Goal: Task Accomplishment & Management: Manage account settings

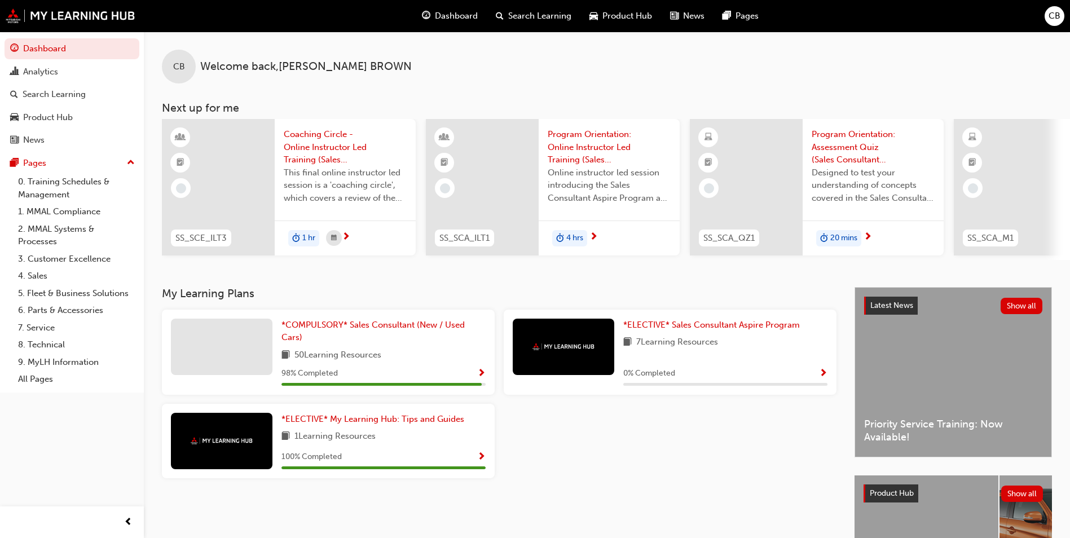
click at [1057, 17] on span "CB" at bounding box center [1055, 16] width 12 height 13
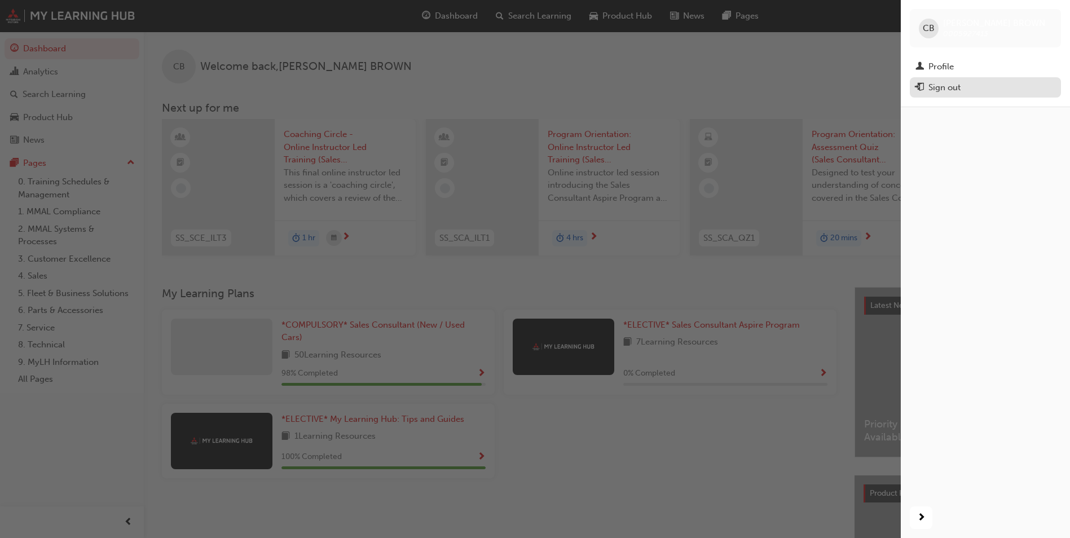
click at [994, 81] on div "Sign out" at bounding box center [986, 88] width 140 height 14
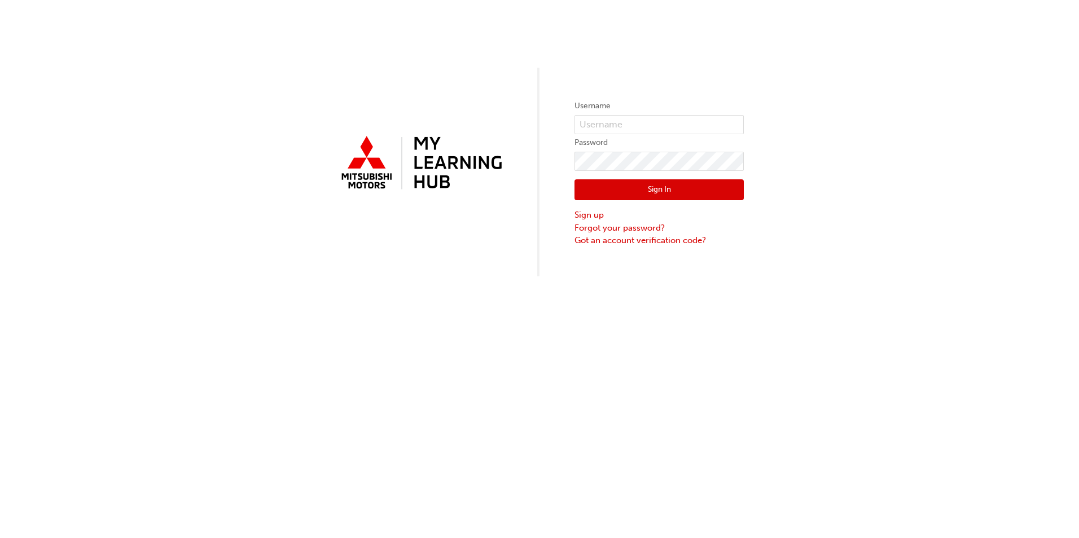
click at [685, 111] on label "Username" at bounding box center [658, 106] width 169 height 14
click at [690, 121] on input "text" at bounding box center [658, 124] width 169 height 19
type input "5902065"
click at [627, 181] on button "Sign In" at bounding box center [658, 189] width 169 height 21
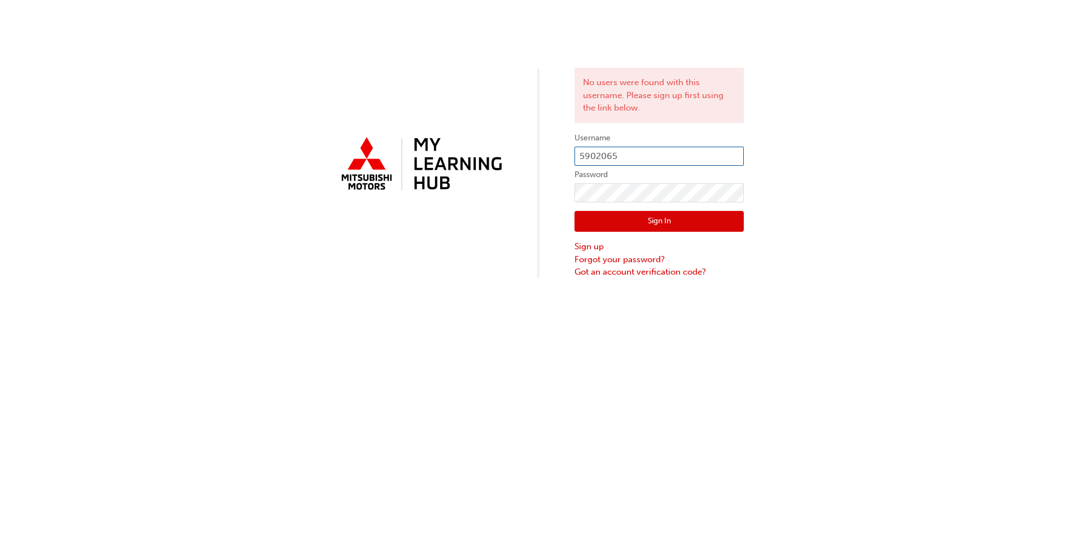
click at [581, 157] on input "5902065" at bounding box center [658, 156] width 169 height 19
type input "0005902065"
click at [653, 213] on button "Sign In" at bounding box center [658, 221] width 169 height 21
